Goal: Information Seeking & Learning: Find specific fact

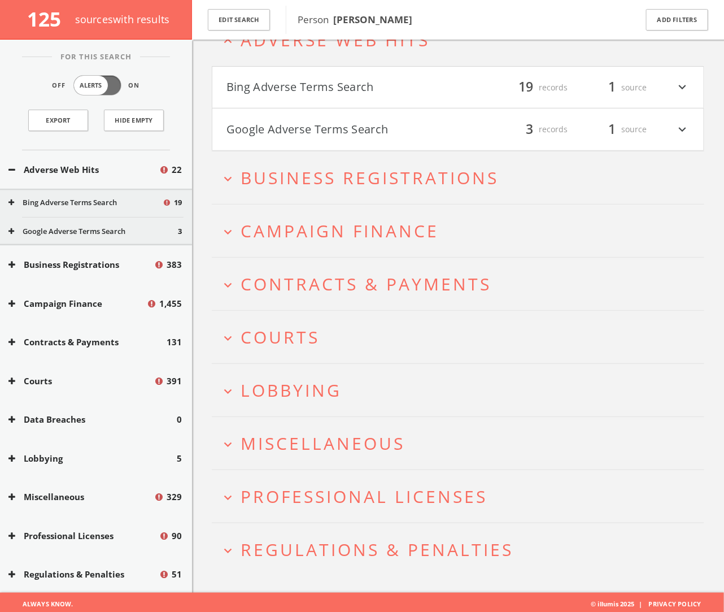
click at [292, 79] on button "Bing Adverse Terms Search" at bounding box center [343, 87] width 232 height 19
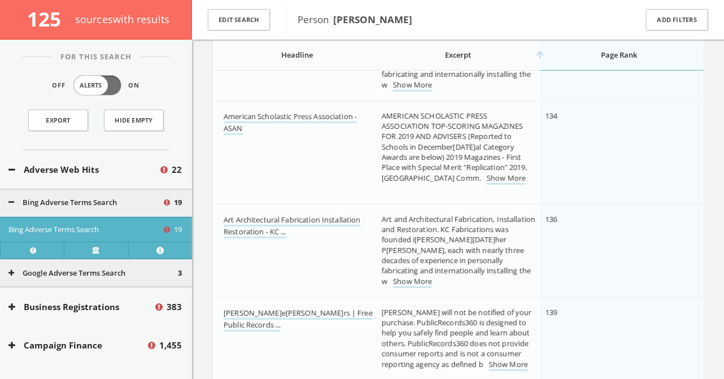
scroll to position [1373, 0]
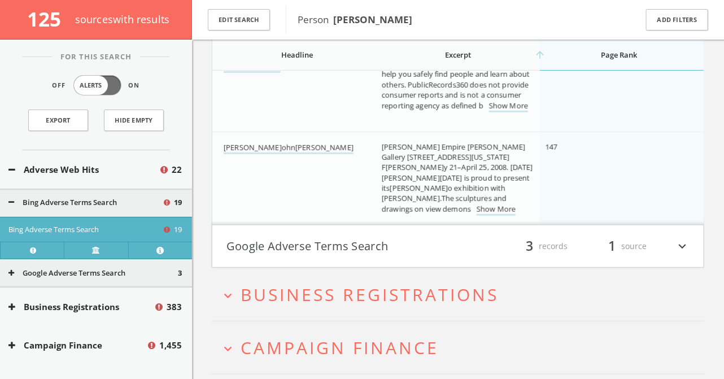
click at [369, 230] on h4 "Google Adverse Terms Search filter_list 3 records 1 source expand_more" at bounding box center [458, 246] width 492 height 42
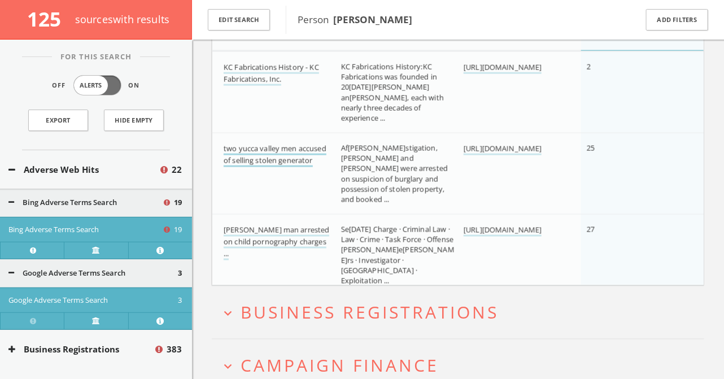
scroll to position [1916, 0]
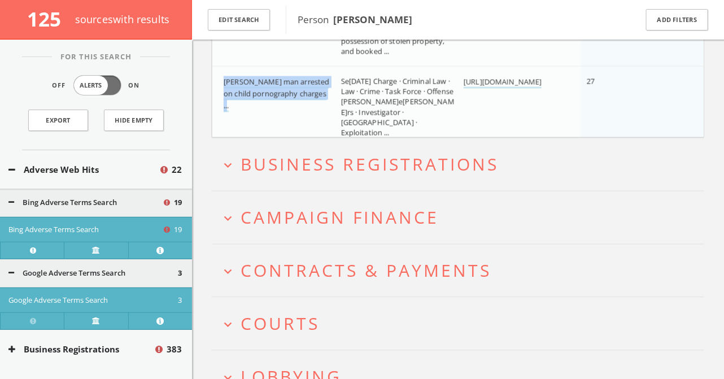
click at [403, 224] on span "Campaign Finance" at bounding box center [340, 217] width 198 height 23
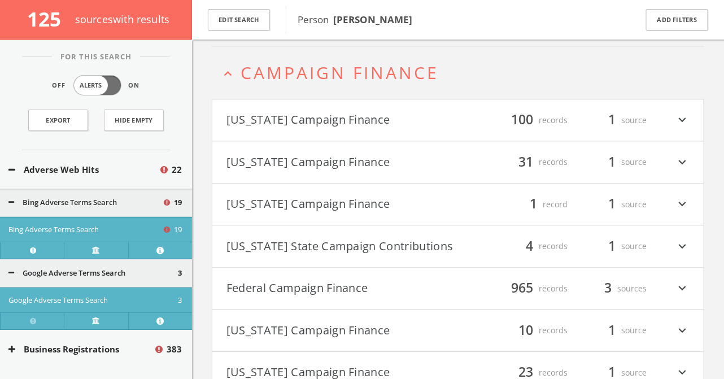
scroll to position [2210, 0]
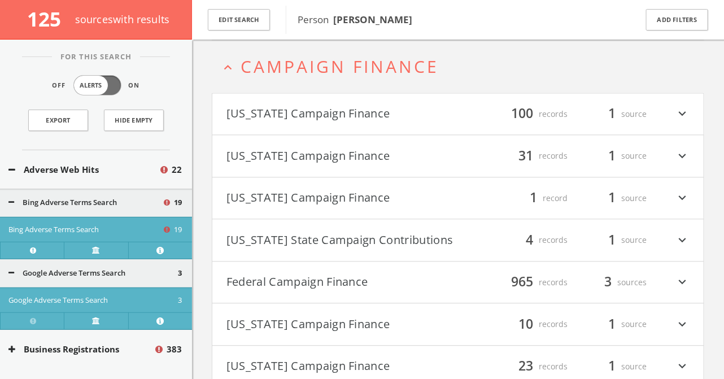
click at [331, 277] on button "Federal Campaign Finance" at bounding box center [343, 282] width 232 height 19
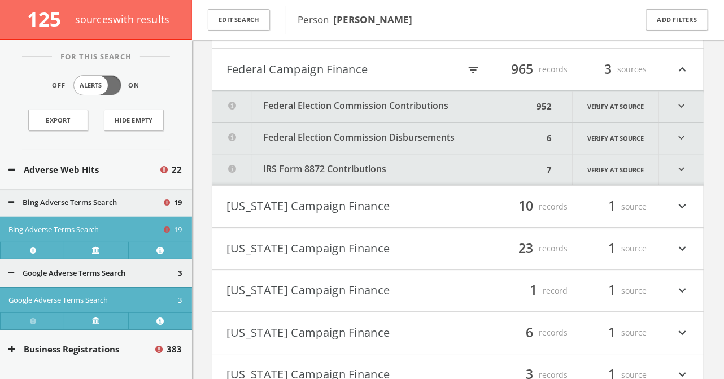
scroll to position [2432, 0]
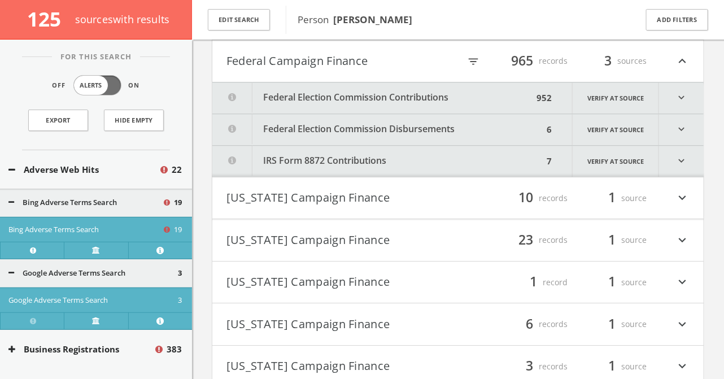
click at [473, 53] on div "filter_list 965 records 3 sources expand_less" at bounding box center [574, 60] width 232 height 19
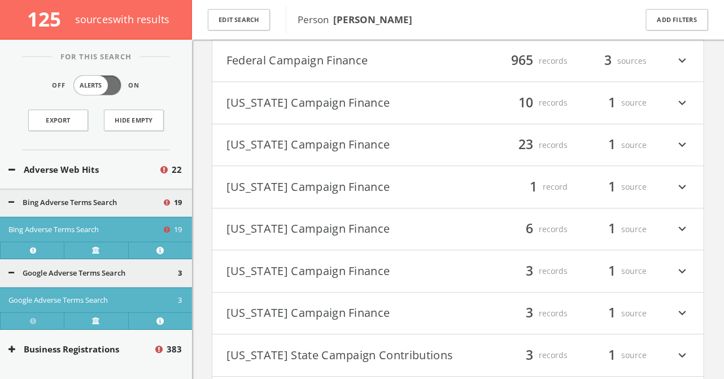
click at [473, 54] on div "filter_list 965 records 3 sources expand_more" at bounding box center [574, 60] width 232 height 19
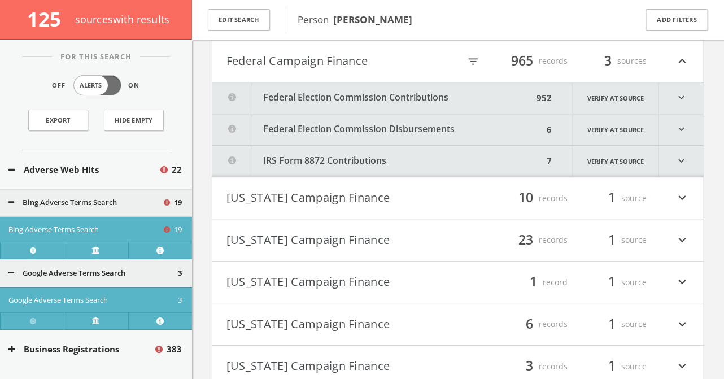
click at [475, 59] on icon "filter_list" at bounding box center [473, 61] width 12 height 12
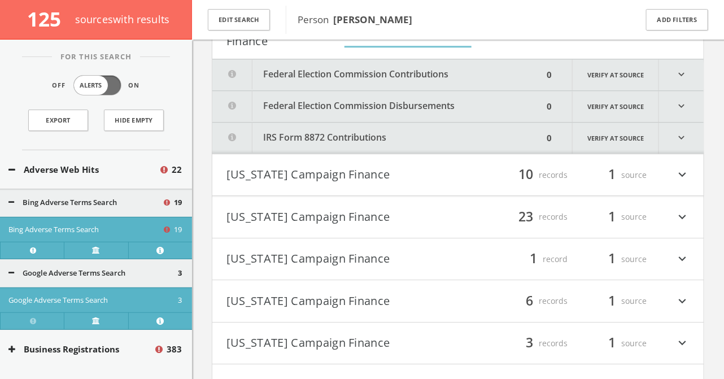
scroll to position [2438, 0]
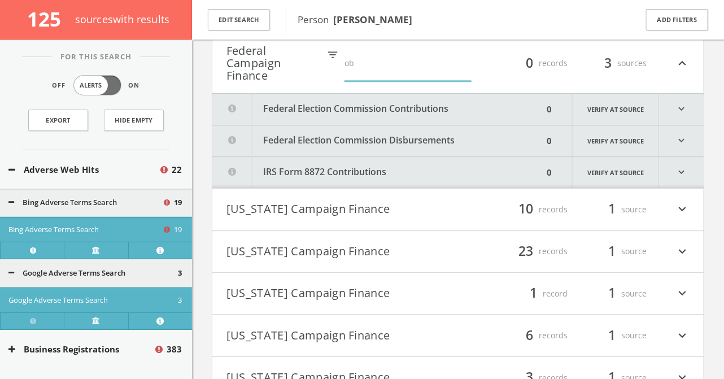
type input "o"
type input "duke"
click at [494, 76] on div "filter_list duke 0 records 3 sources expand_less" at bounding box center [504, 63] width 371 height 37
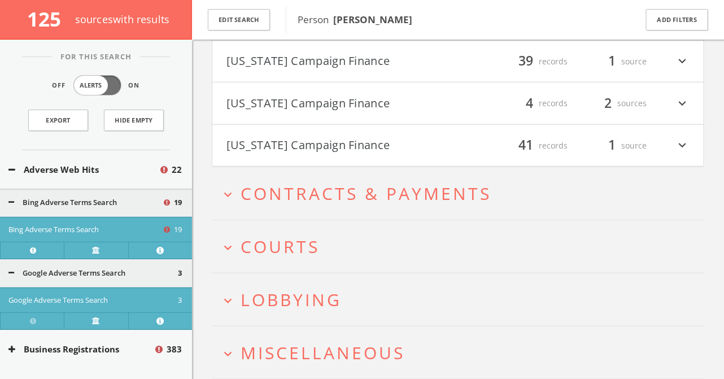
click at [383, 248] on button "expand_more Courts" at bounding box center [462, 246] width 484 height 19
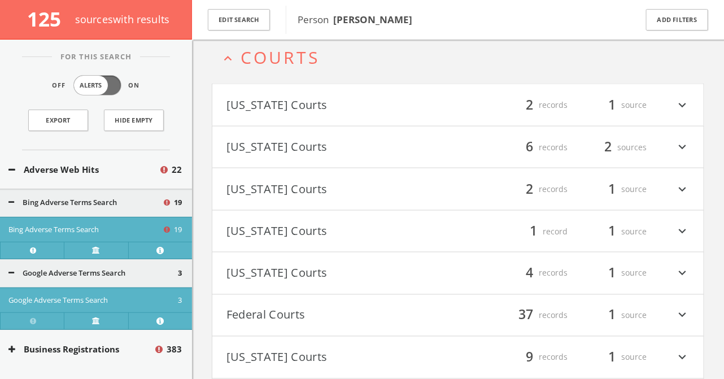
scroll to position [3380, 0]
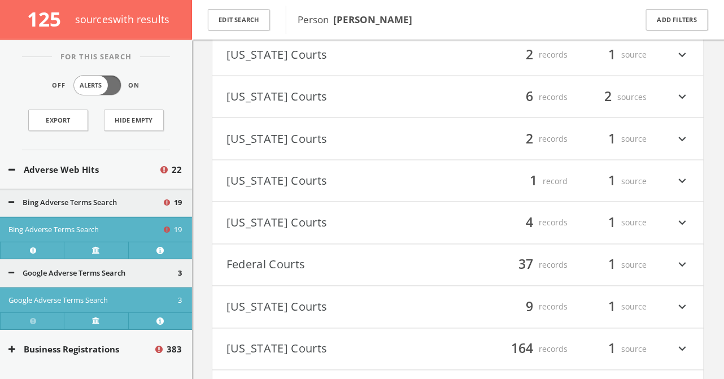
click at [385, 265] on h4 "Federal Courts filter_list 37 records 1 source expand_more" at bounding box center [458, 266] width 492 height 42
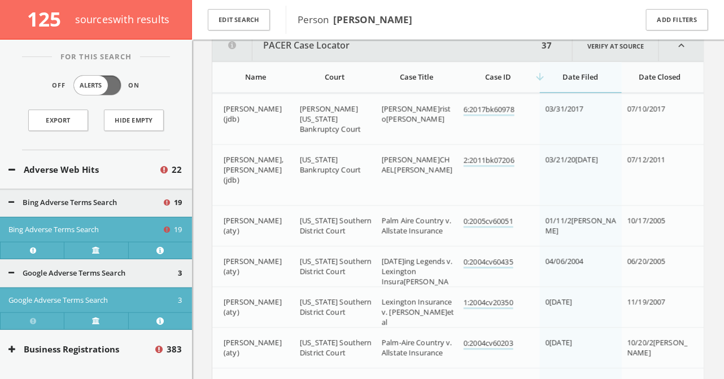
scroll to position [3686, 0]
click at [340, 81] on div "Court" at bounding box center [335, 76] width 70 height 10
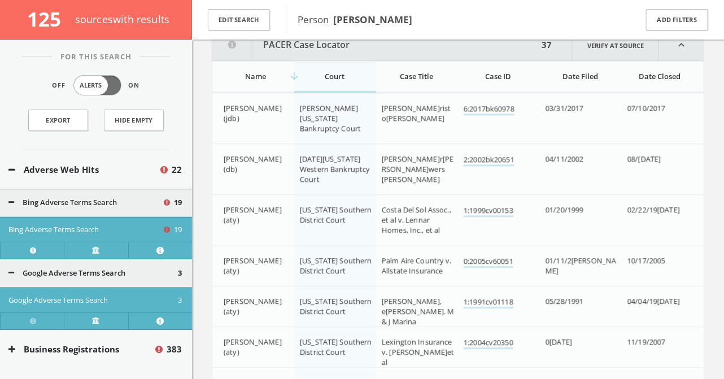
click at [340, 81] on div "arrow_downward Court" at bounding box center [335, 76] width 70 height 10
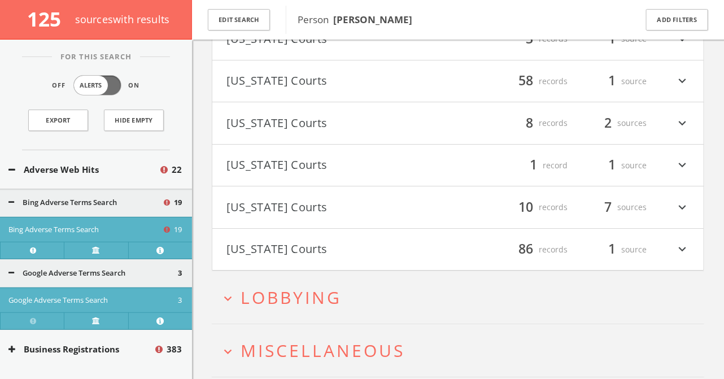
click at [335, 133] on button "[US_STATE] Courts" at bounding box center [343, 123] width 232 height 19
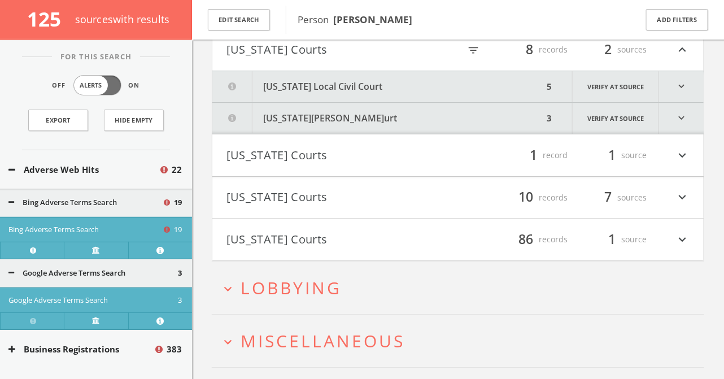
click at [316, 99] on button "[US_STATE] Local Civil Court" at bounding box center [377, 86] width 331 height 31
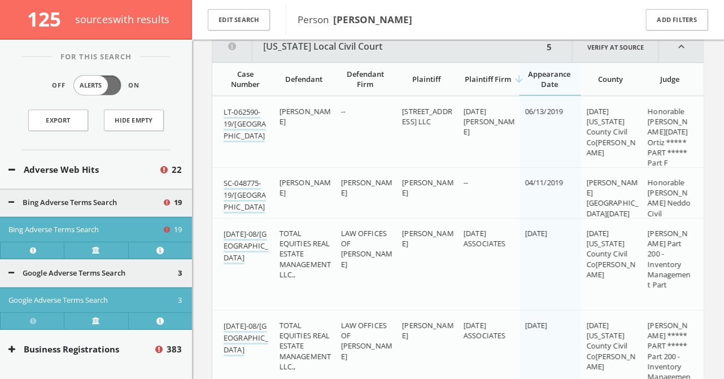
scroll to position [5630, 0]
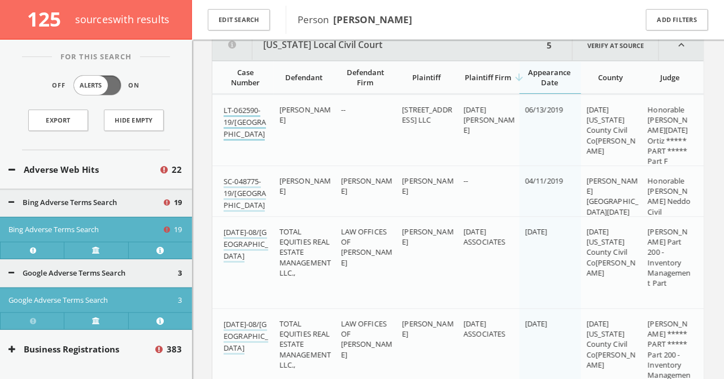
click at [231, 121] on link "LT-062590-19/[GEOGRAPHIC_DATA]" at bounding box center [245, 123] width 42 height 36
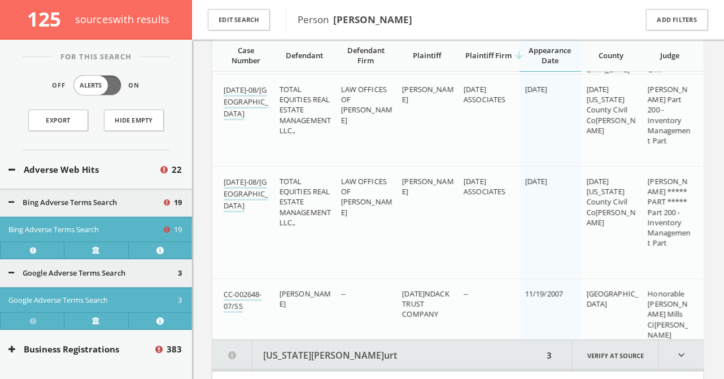
scroll to position [5778, 0]
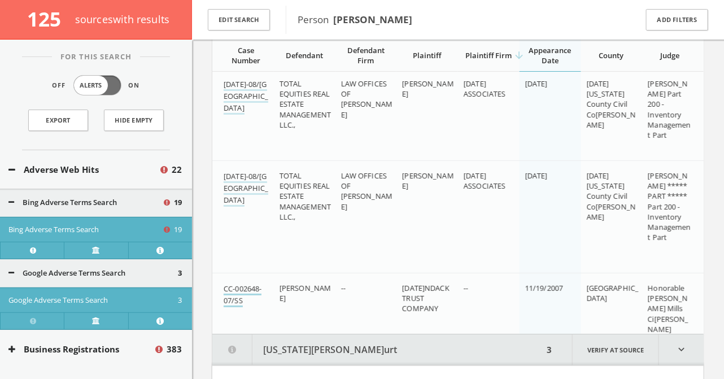
click at [245, 298] on link "CC-002648-07/SS" at bounding box center [243, 296] width 38 height 24
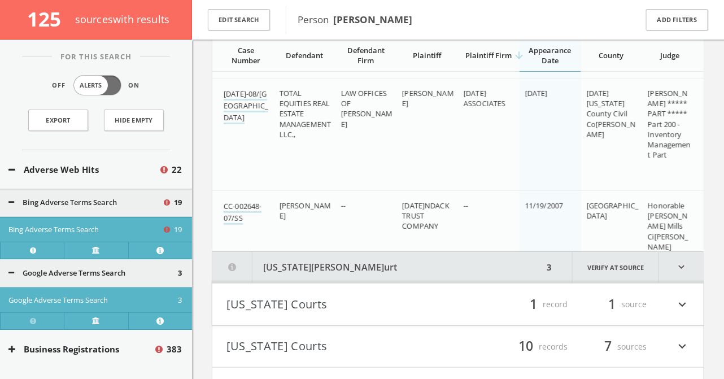
click at [288, 283] on button "[US_STATE][PERSON_NAME]urt" at bounding box center [377, 267] width 331 height 31
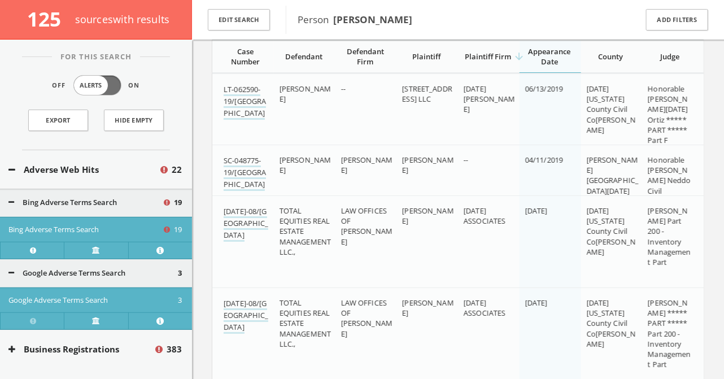
scroll to position [5650, 0]
drag, startPoint x: 259, startPoint y: 117, endPoint x: 224, endPoint y: 105, distance: 37.0
click at [224, 105] on div "LT-062590-19/[GEOGRAPHIC_DATA]" at bounding box center [247, 102] width 47 height 35
copy link "LT-062590-19/[GEOGRAPHIC_DATA]"
click at [337, 123] on td "--" at bounding box center [367, 115] width 62 height 81
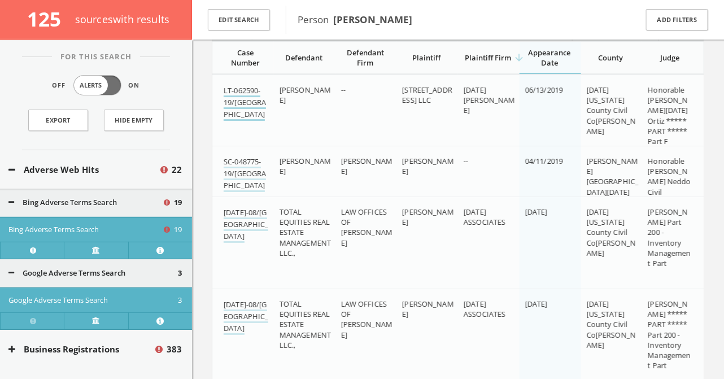
click at [244, 109] on link "LT-062590-19/[GEOGRAPHIC_DATA]" at bounding box center [245, 103] width 42 height 36
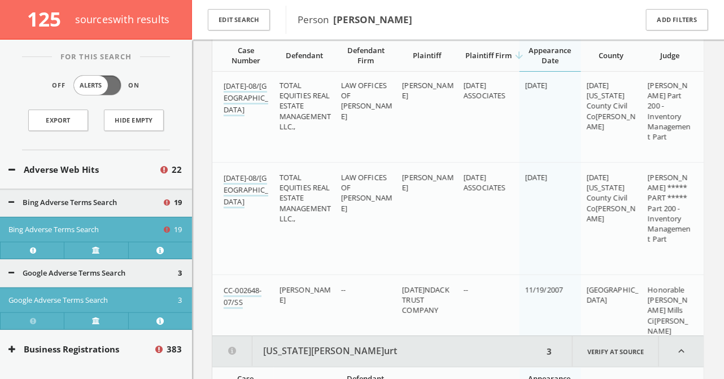
scroll to position [5781, 0]
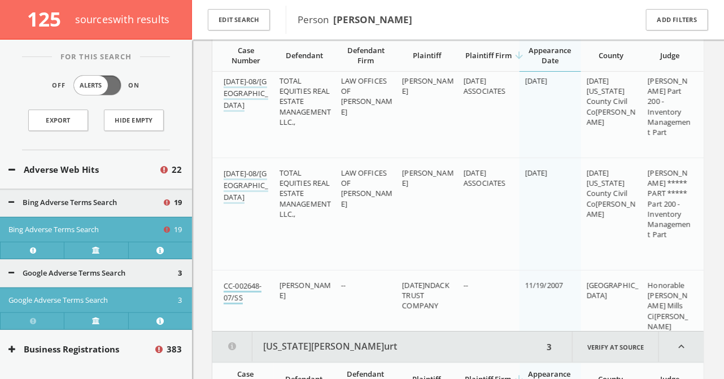
click at [235, 300] on link "CC-002648-07/SS" at bounding box center [243, 293] width 38 height 24
drag, startPoint x: 236, startPoint y: 296, endPoint x: 262, endPoint y: 2, distance: 295.5
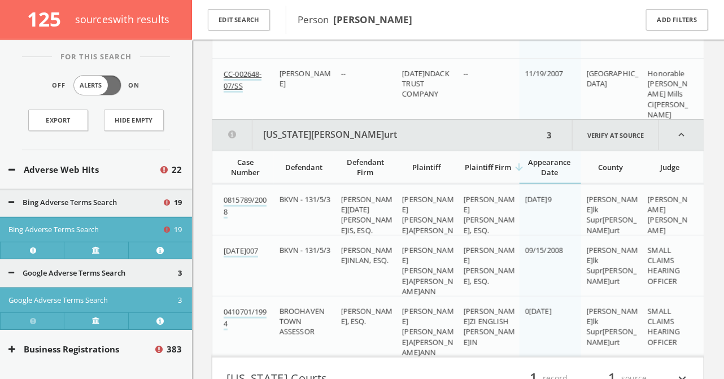
scroll to position [6019, 0]
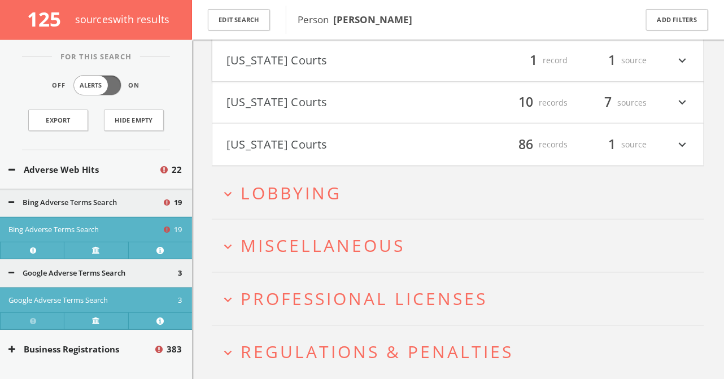
click at [287, 205] on span "Lobbying" at bounding box center [291, 192] width 101 height 23
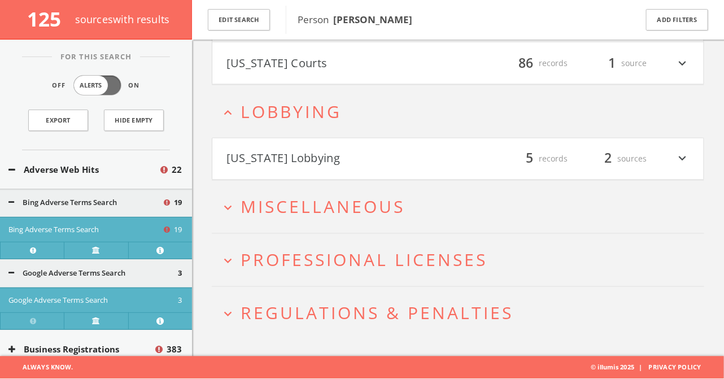
click at [263, 158] on button "[US_STATE] Lobbying" at bounding box center [343, 159] width 232 height 19
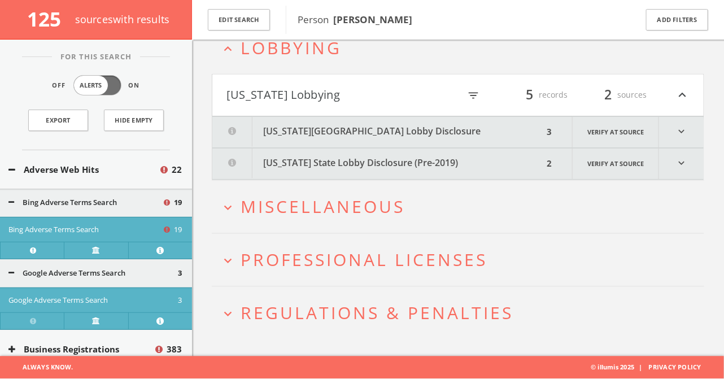
click at [289, 134] on button "[US_STATE][GEOGRAPHIC_DATA] Lobby Disclosure" at bounding box center [377, 132] width 331 height 31
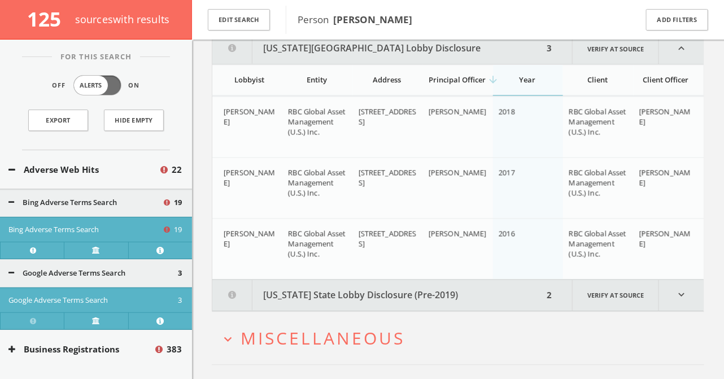
scroll to position [6543, 0]
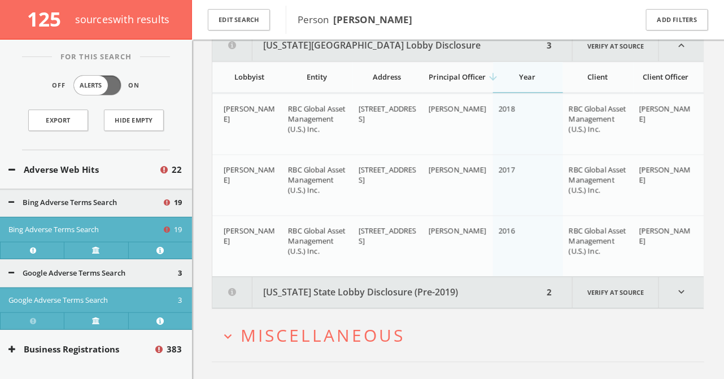
click at [399, 308] on button "[US_STATE] State Lobby Disclosure (Pre-2019)" at bounding box center [377, 292] width 331 height 31
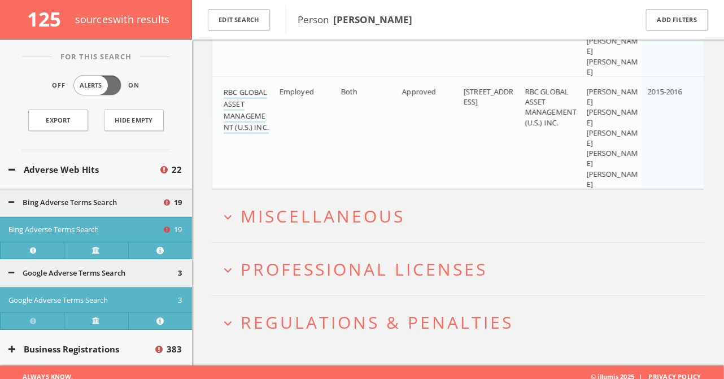
scroll to position [6940, 0]
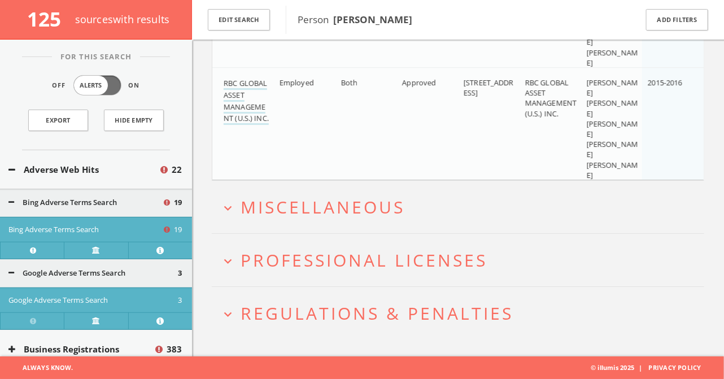
click at [333, 209] on span "Miscellaneous" at bounding box center [323, 207] width 164 height 23
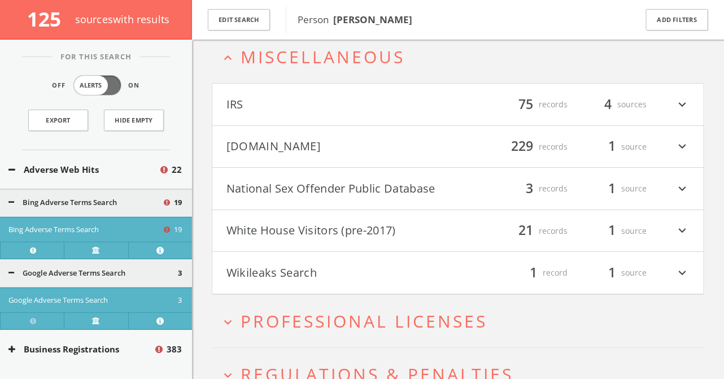
click at [379, 193] on button "National Sex Offender Public Database" at bounding box center [343, 188] width 232 height 19
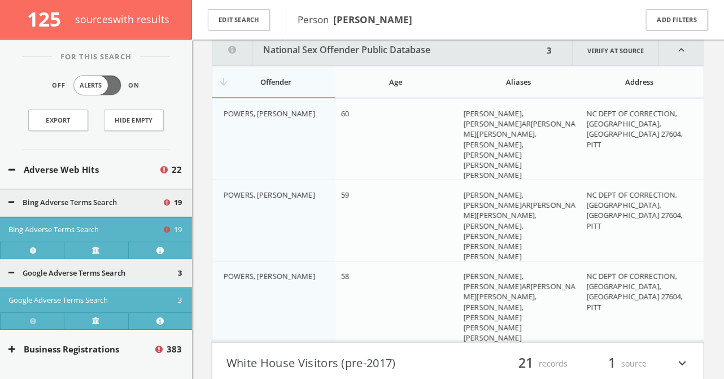
scroll to position [7259, 0]
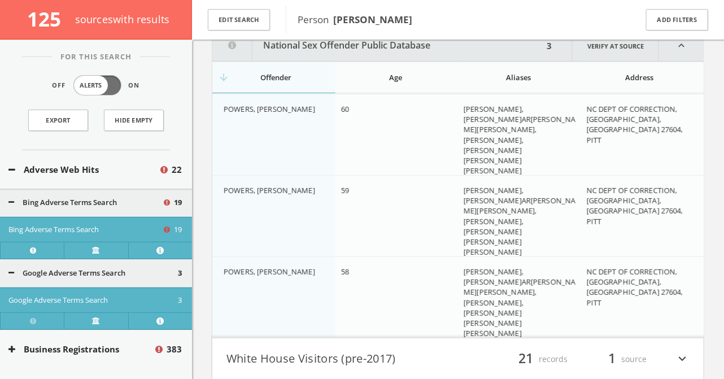
click at [418, 55] on button "National Sex Offender Public Database" at bounding box center [377, 46] width 331 height 31
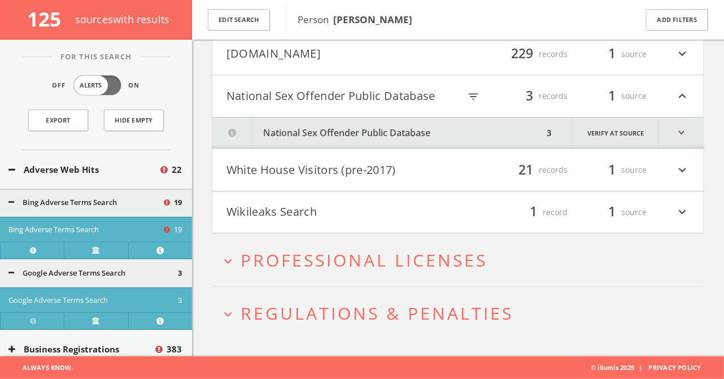
click at [367, 163] on button "White House Visitors (pre-2017)" at bounding box center [343, 169] width 232 height 19
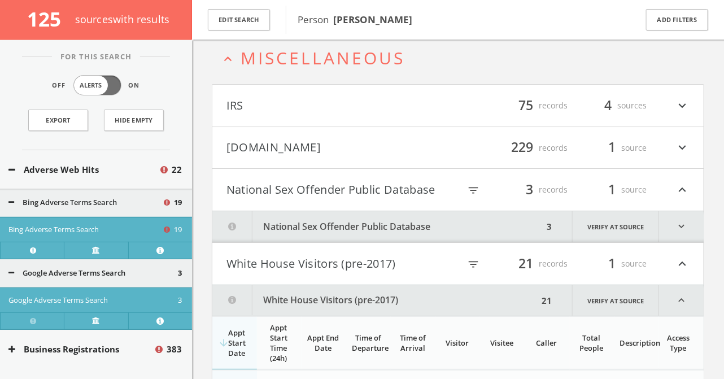
click at [367, 158] on button "[DOMAIN_NAME]" at bounding box center [343, 147] width 232 height 19
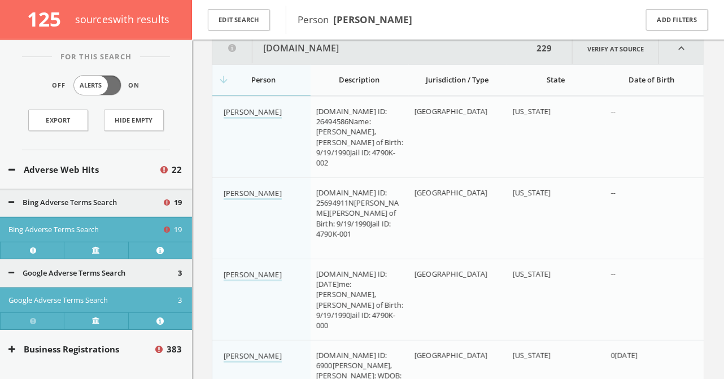
scroll to position [7217, 0]
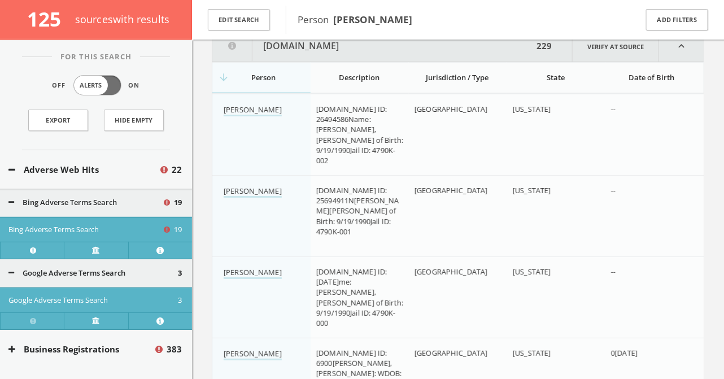
click at [552, 81] on th "State" at bounding box center [556, 77] width 98 height 31
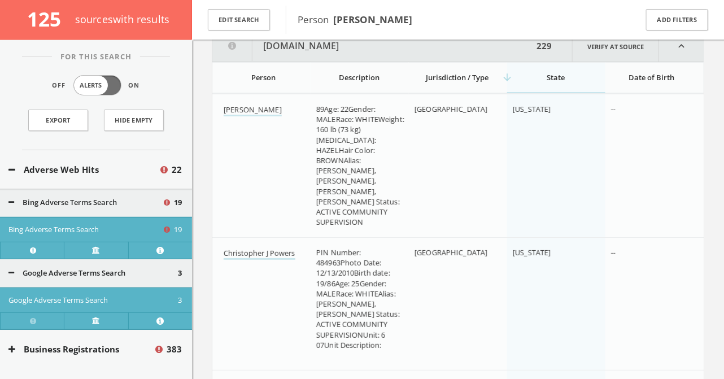
click at [552, 81] on th "arrow_downward State" at bounding box center [556, 77] width 98 height 31
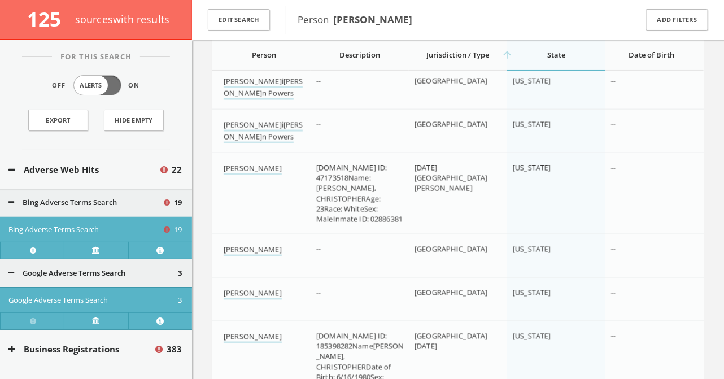
scroll to position [19417, 0]
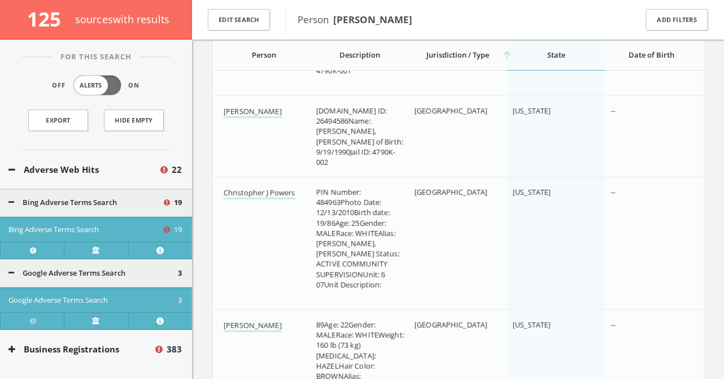
click at [545, 51] on div "State" at bounding box center [556, 55] width 87 height 10
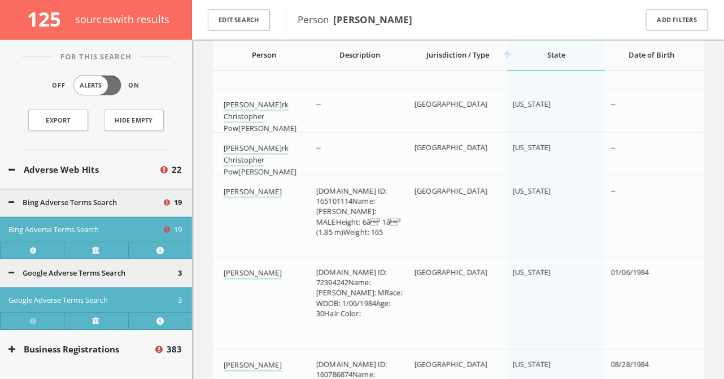
scroll to position [7218, 0]
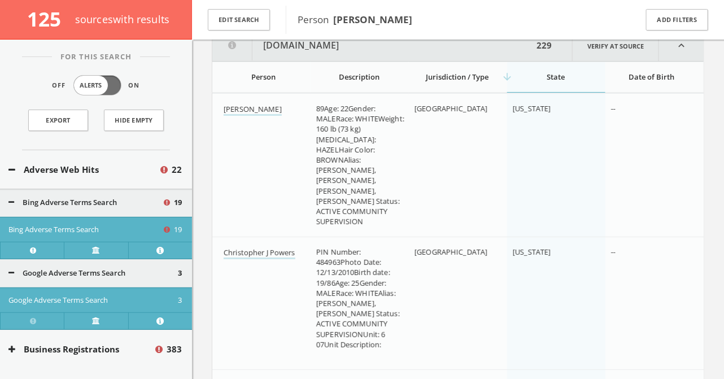
click at [547, 53] on div "229" at bounding box center [544, 46] width 22 height 31
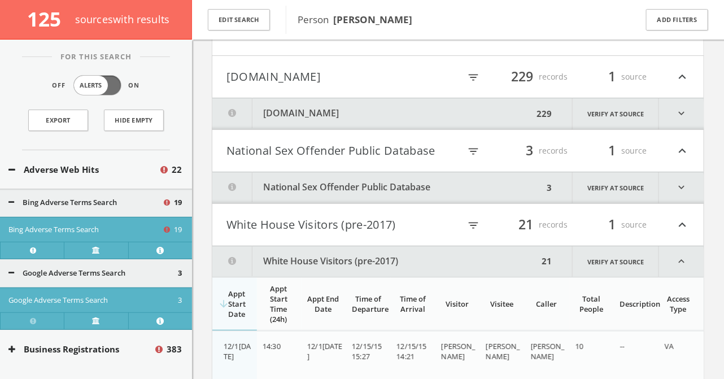
scroll to position [7149, 0]
click at [338, 199] on button "National Sex Offender Public Database" at bounding box center [377, 188] width 331 height 31
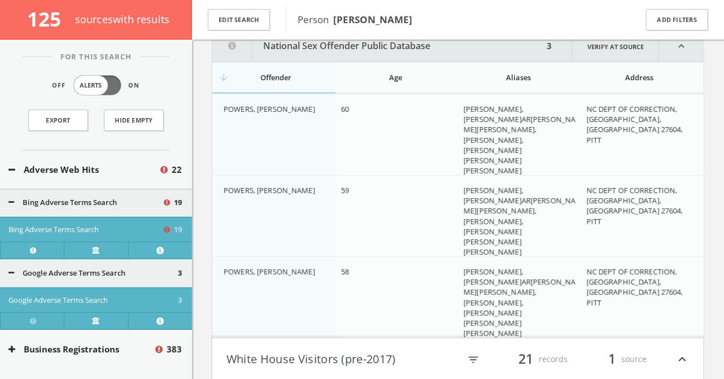
scroll to position [7235, 0]
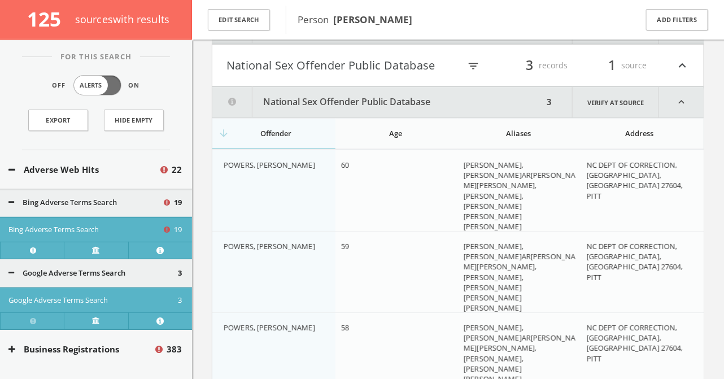
click at [307, 114] on button "National Sex Offender Public Database" at bounding box center [377, 102] width 331 height 31
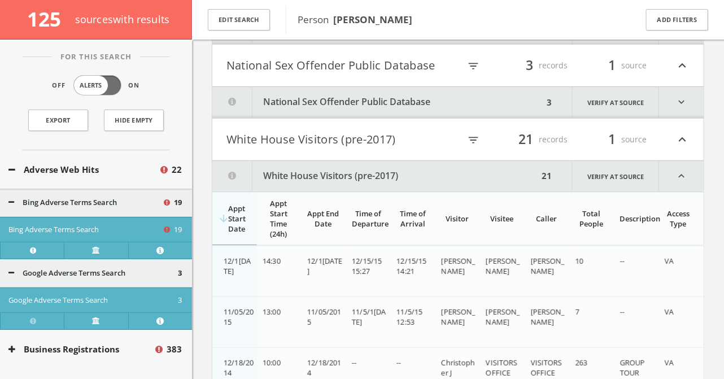
click at [304, 55] on h4 "National Sex Offender Public Database filter_list 3 records 1 source expand_l[P…" at bounding box center [458, 66] width 492 height 42
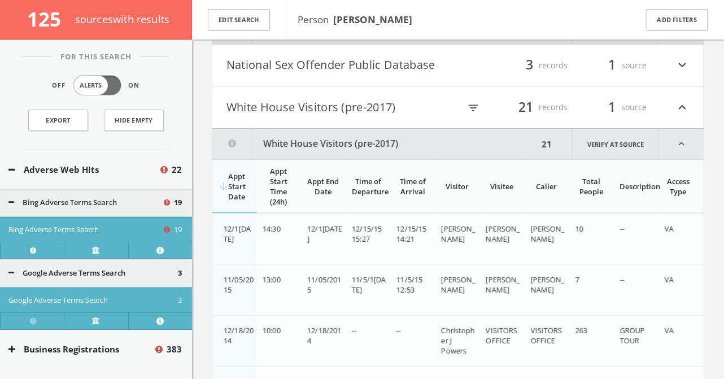
click at [301, 106] on h4 "White House Visitors (pre-2017) filter_list 21 records 1 source expand_less" at bounding box center [458, 107] width 492 height 42
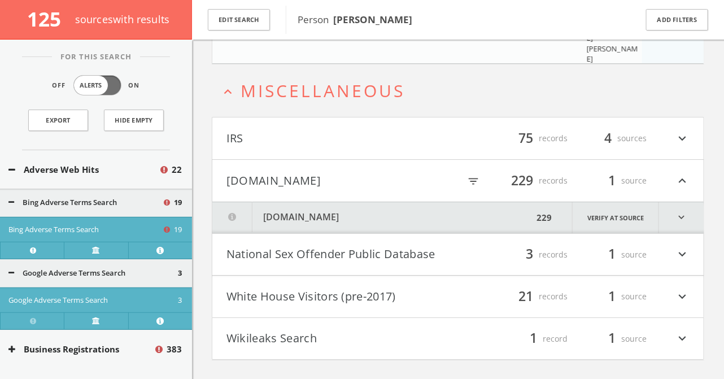
scroll to position [7033, 0]
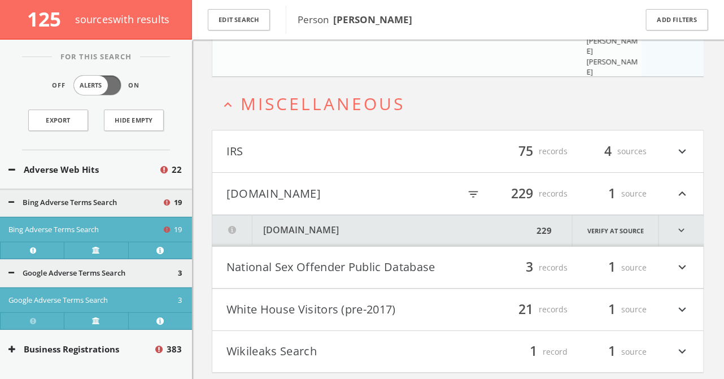
click at [472, 201] on icon "filter_list" at bounding box center [473, 194] width 12 height 12
click at [442, 244] on button "[DOMAIN_NAME]" at bounding box center [377, 230] width 331 height 31
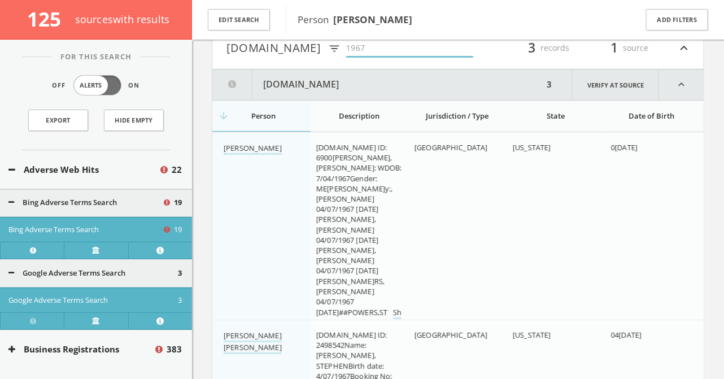
scroll to position [7175, 0]
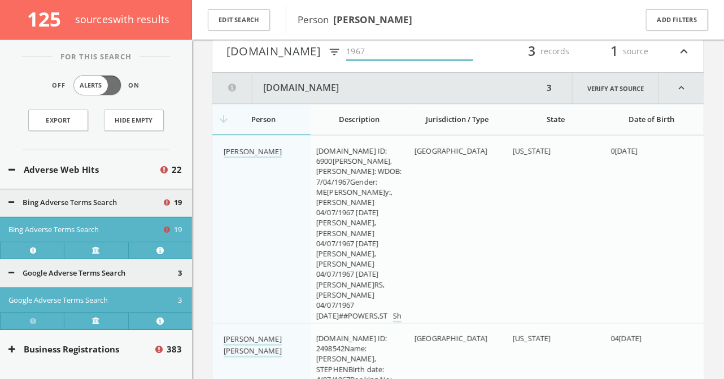
click at [379, 61] on input "1967" at bounding box center [409, 53] width 127 height 18
type input "1"
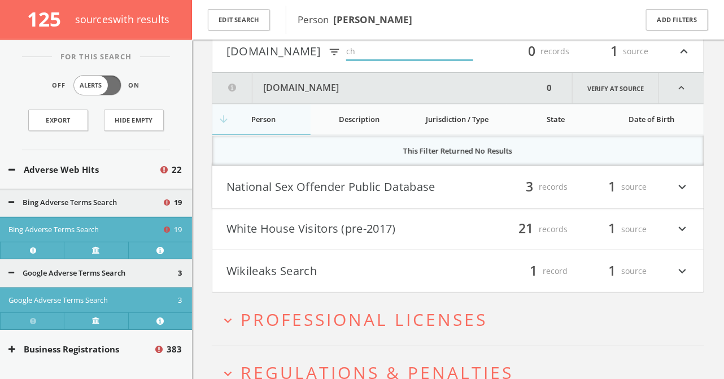
type input "c"
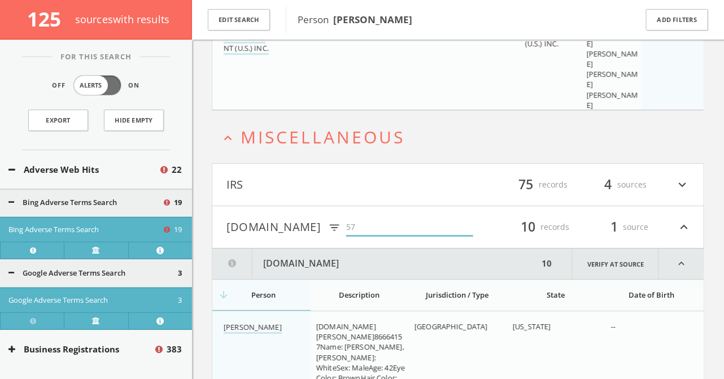
scroll to position [7002, 0]
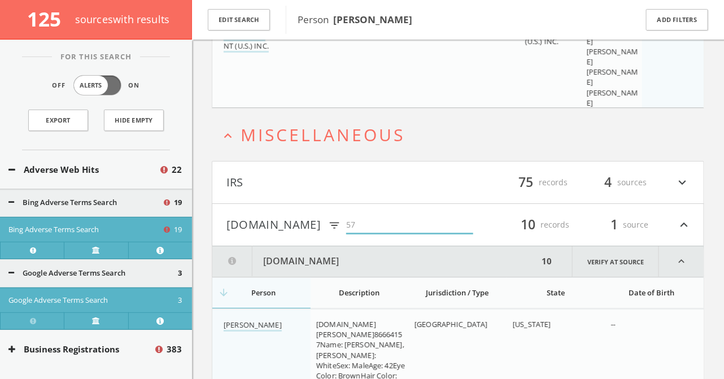
type input "5"
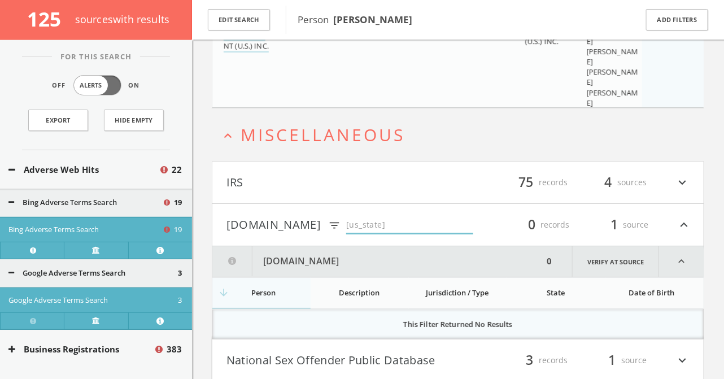
drag, startPoint x: 389, startPoint y: 236, endPoint x: 318, endPoint y: 236, distance: 71.8
click at [318, 236] on h4 "[DOMAIN_NAME] filter_list [US_STATE] 0 records 1 source expand_less" at bounding box center [458, 225] width 492 height 42
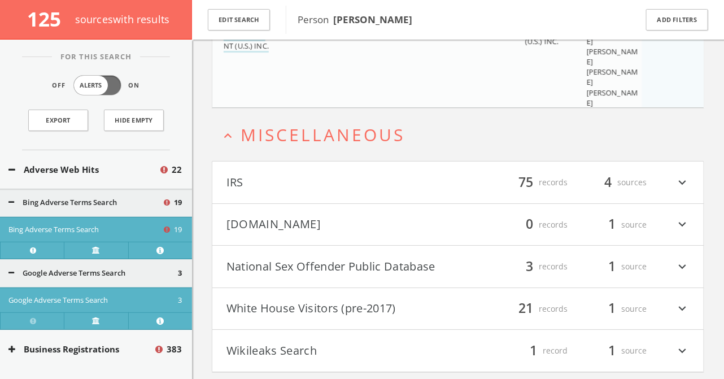
click at [318, 235] on button "[DOMAIN_NAME]" at bounding box center [343, 224] width 232 height 19
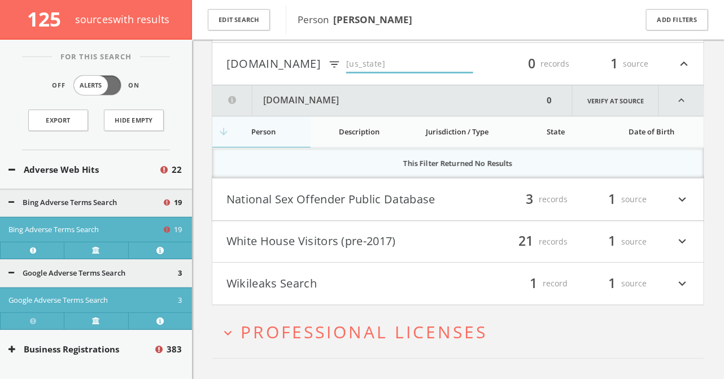
scroll to position [7161, 0]
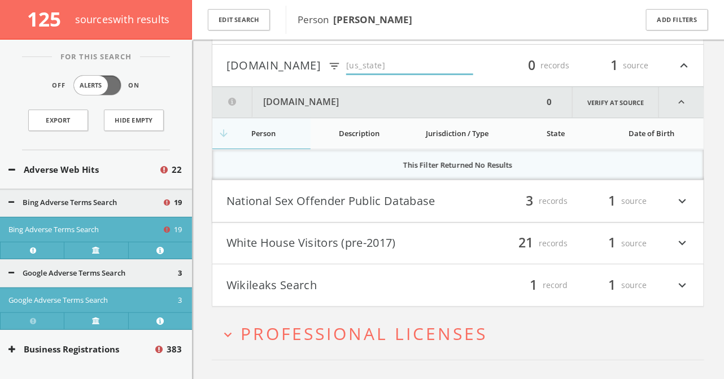
click at [400, 72] on input "[US_STATE]" at bounding box center [409, 67] width 127 height 18
type input "N"
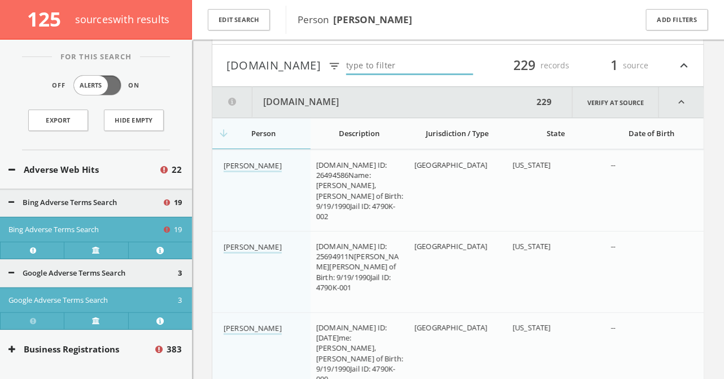
click at [562, 138] on div "State" at bounding box center [556, 133] width 86 height 10
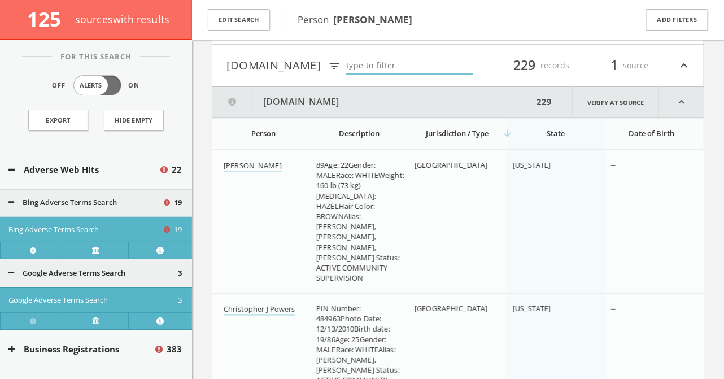
click at [561, 138] on div "arrow_downward State" at bounding box center [556, 133] width 86 height 10
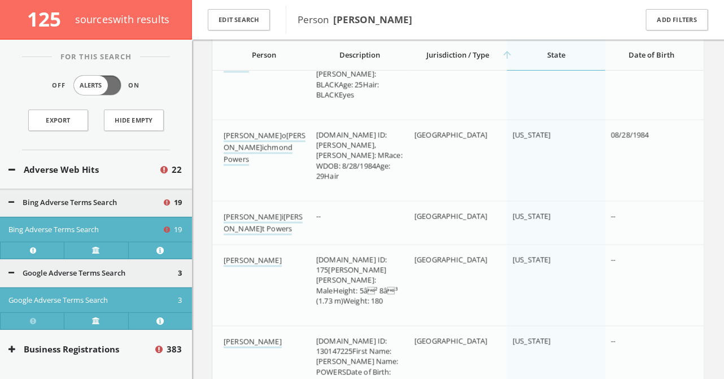
scroll to position [7990, 0]
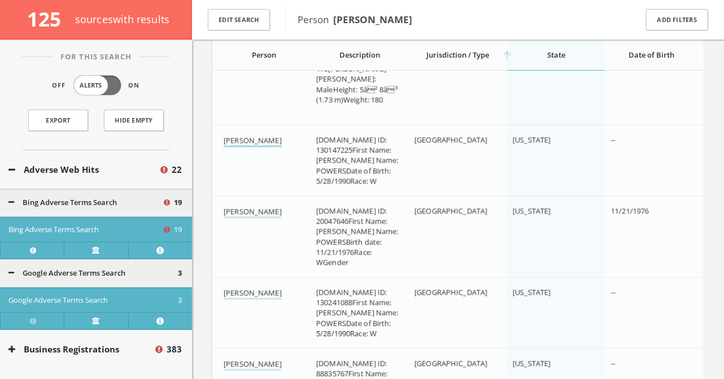
click at [271, 145] on link "[PERSON_NAME]" at bounding box center [253, 141] width 58 height 12
click at [272, 218] on link "[PERSON_NAME]" at bounding box center [253, 212] width 58 height 12
click at [275, 297] on link "[PERSON_NAME]" at bounding box center [253, 294] width 58 height 12
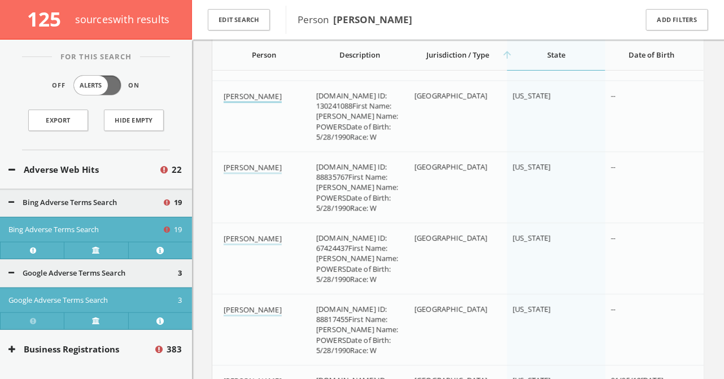
scroll to position [8187, 0]
click at [237, 173] on link "[PERSON_NAME]" at bounding box center [253, 168] width 58 height 12
click at [241, 245] on link "[PERSON_NAME]" at bounding box center [253, 239] width 58 height 12
click at [258, 316] on link "[PERSON_NAME]" at bounding box center [253, 310] width 58 height 12
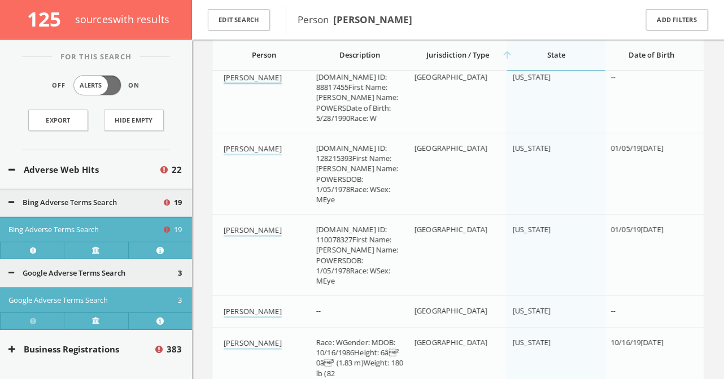
scroll to position [8447, 0]
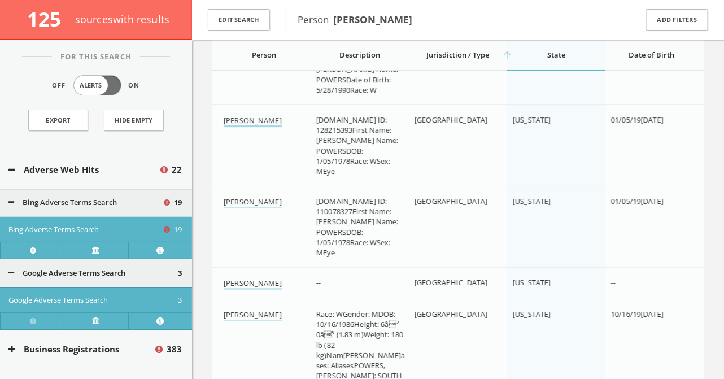
click at [282, 127] on link "[PERSON_NAME]" at bounding box center [253, 121] width 58 height 12
click at [282, 209] on link "[PERSON_NAME]" at bounding box center [253, 203] width 58 height 12
click at [276, 290] on link "[PERSON_NAME]" at bounding box center [253, 284] width 58 height 12
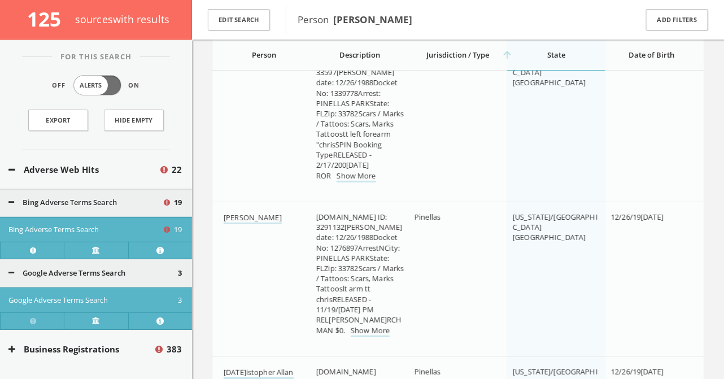
scroll to position [14440, 0]
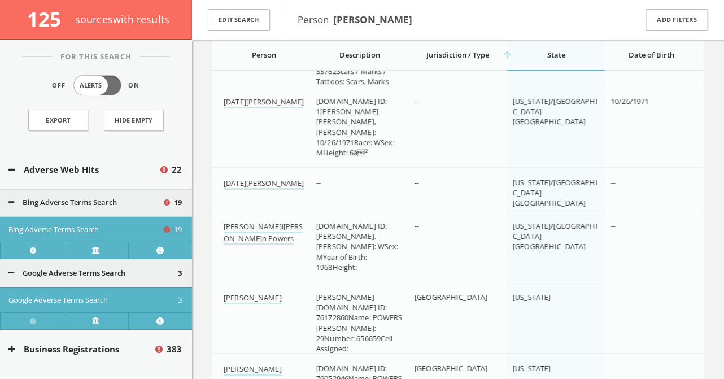
click at [275, 294] on td "[PERSON_NAME]" at bounding box center [261, 329] width 98 height 92
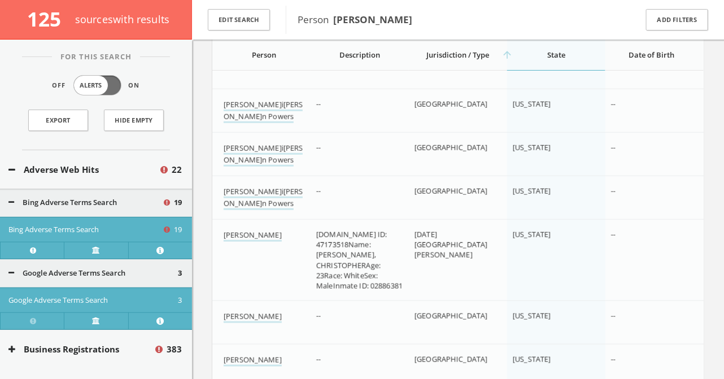
scroll to position [19144, 0]
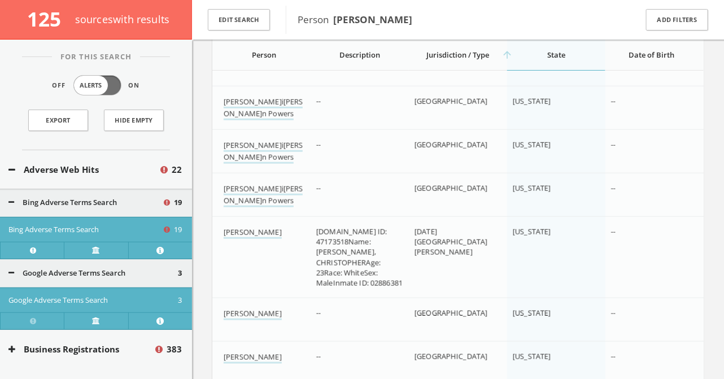
click at [387, 48] on div "Description" at bounding box center [360, 55] width 98 height 31
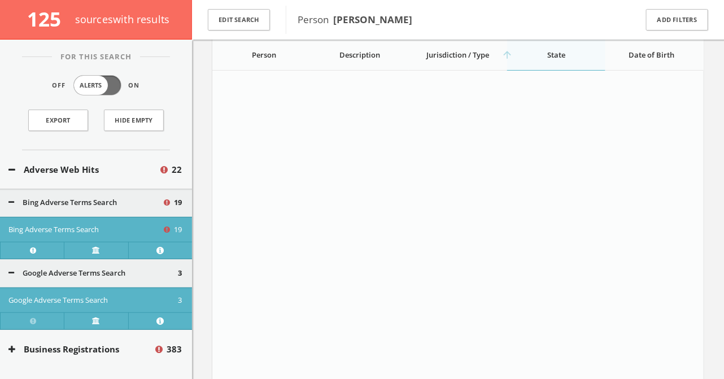
scroll to position [7218, 0]
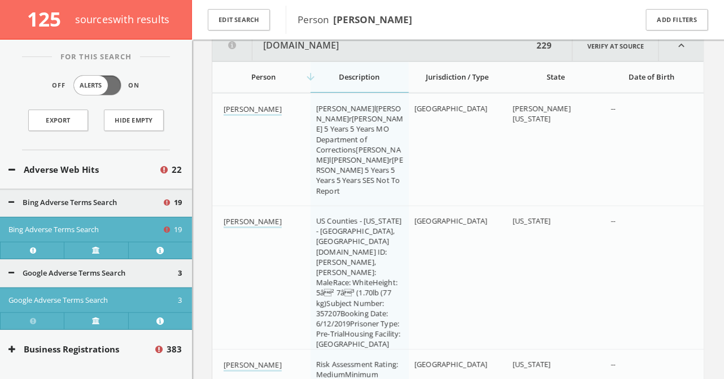
click at [373, 58] on button "[DOMAIN_NAME]" at bounding box center [372, 46] width 321 height 31
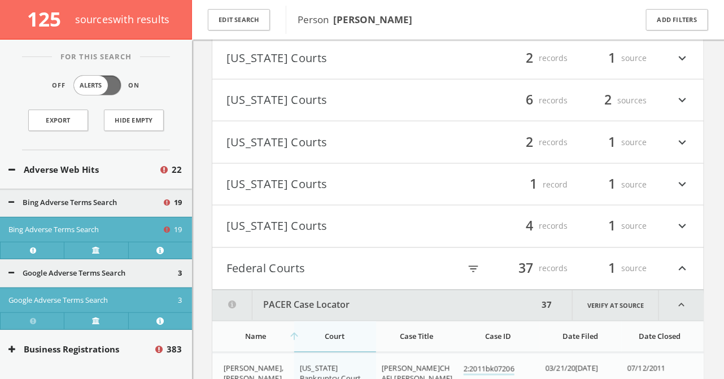
scroll to position [3425, 0]
click at [290, 290] on h4 "Federal Courts filter_list 37 records 1 source expand_less" at bounding box center [458, 270] width 492 height 42
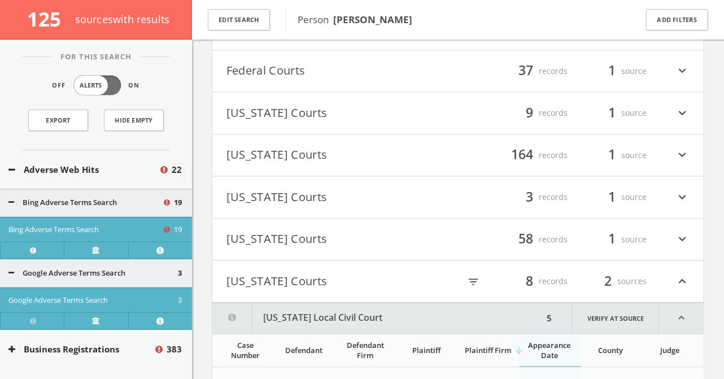
scroll to position [3623, 0]
click at [290, 291] on button "[US_STATE] Courts" at bounding box center [343, 281] width 232 height 19
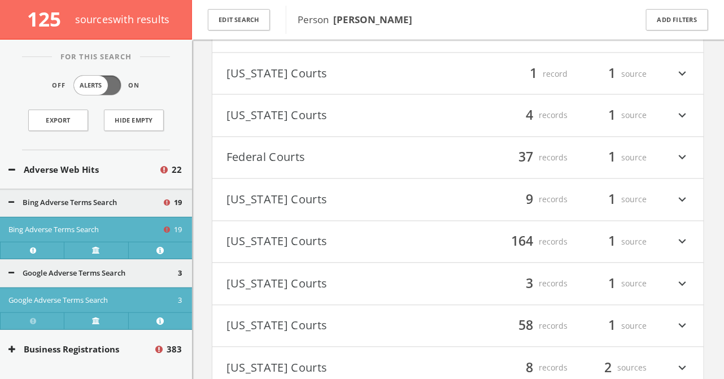
click at [259, 168] on button "Federal Courts" at bounding box center [343, 158] width 232 height 19
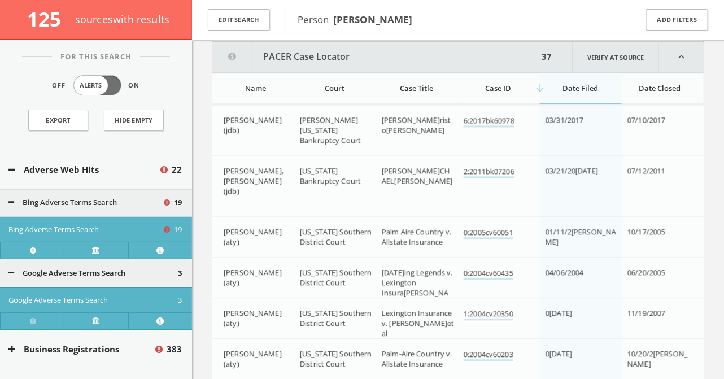
scroll to position [3686, 0]
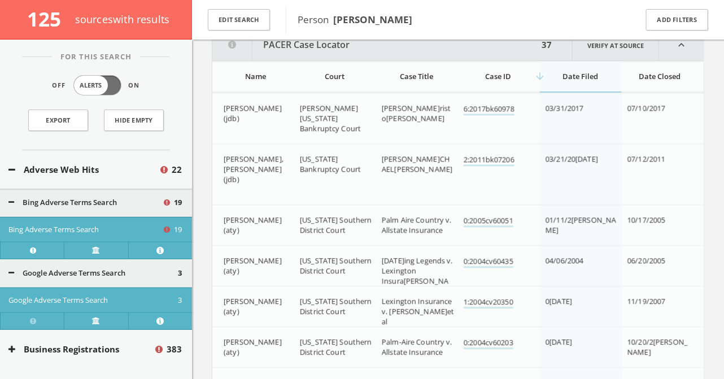
click at [338, 81] on div "Court" at bounding box center [335, 76] width 70 height 10
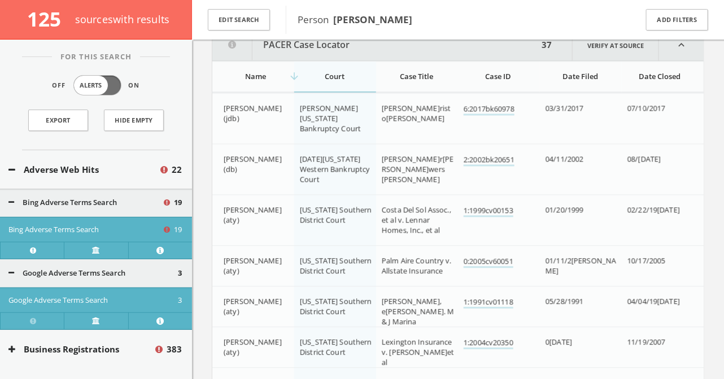
click at [338, 81] on div "arrow_downward Court" at bounding box center [335, 76] width 70 height 10
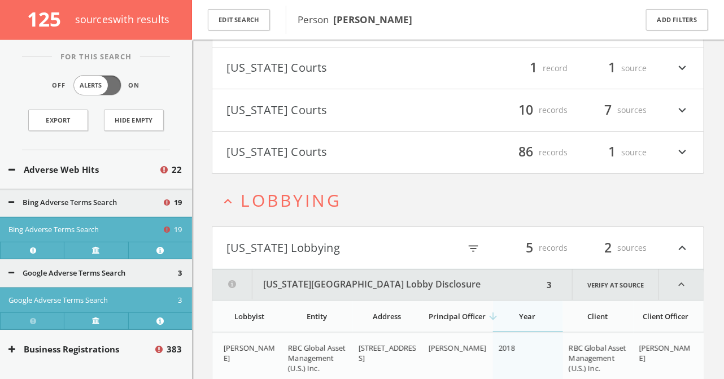
scroll to position [6522, 0]
